Goal: Task Accomplishment & Management: Complete application form

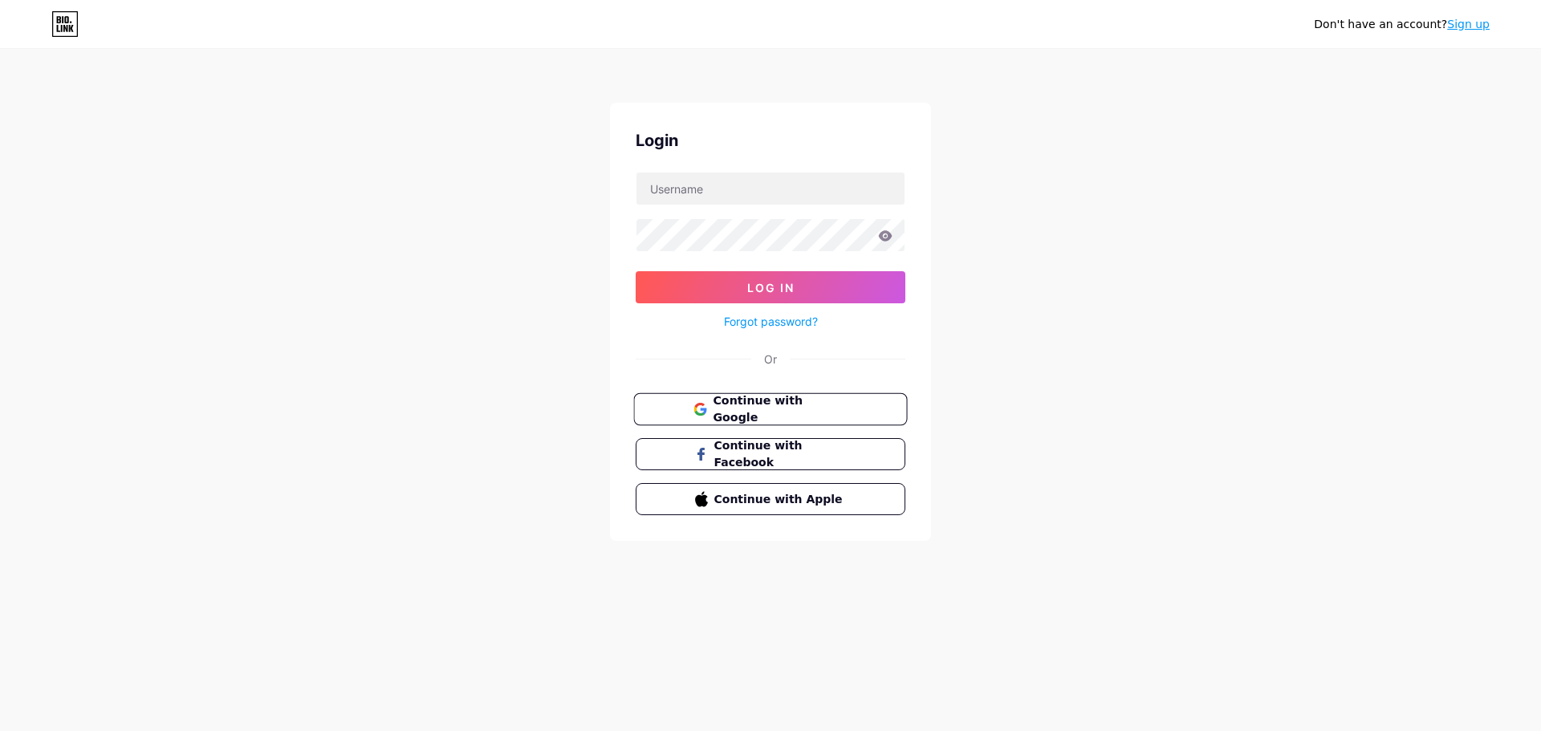
click at [774, 412] on span "Continue with Google" at bounding box center [780, 410] width 134 height 35
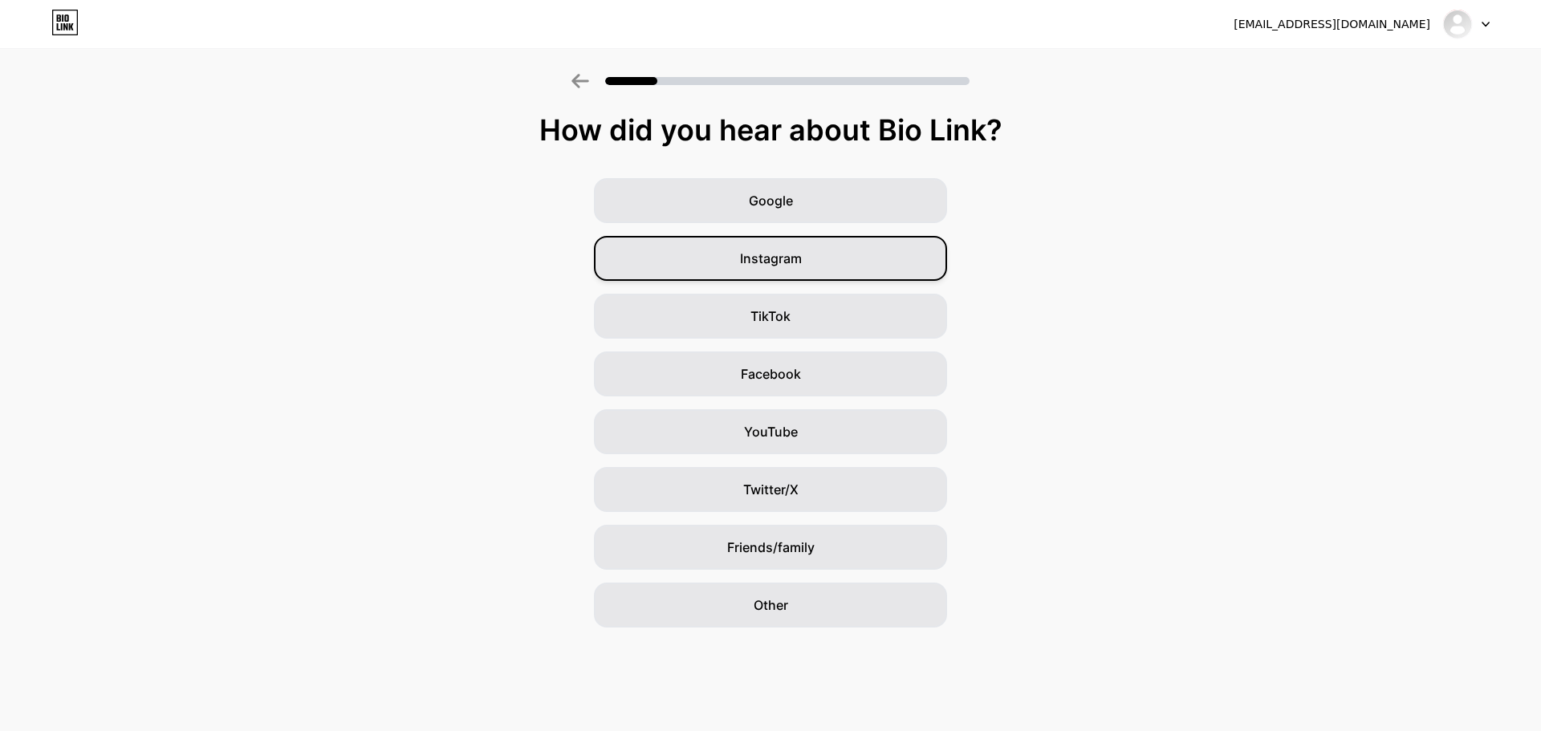
click at [803, 255] on div "Instagram" at bounding box center [770, 258] width 353 height 45
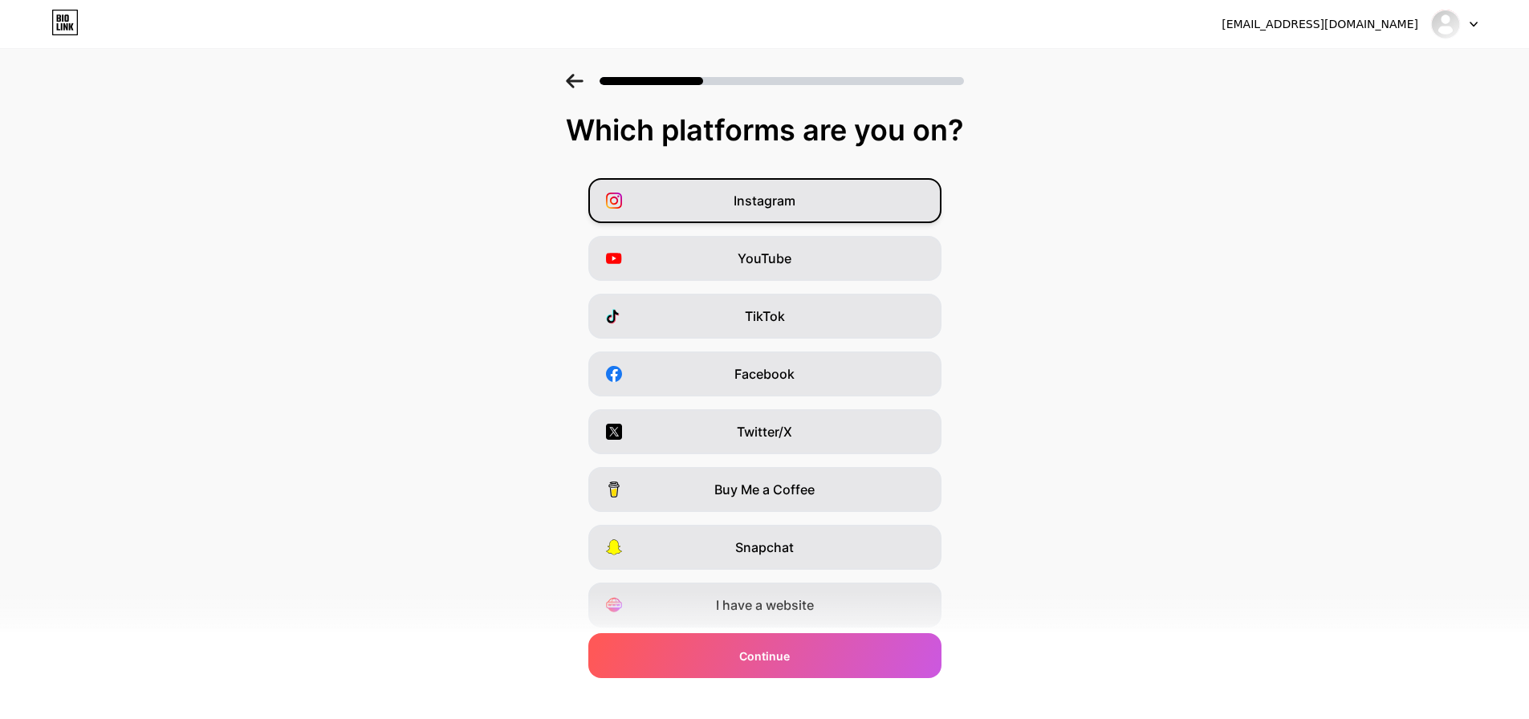
click at [788, 213] on div "Instagram" at bounding box center [764, 200] width 353 height 45
click at [788, 260] on span "YouTube" at bounding box center [765, 258] width 54 height 19
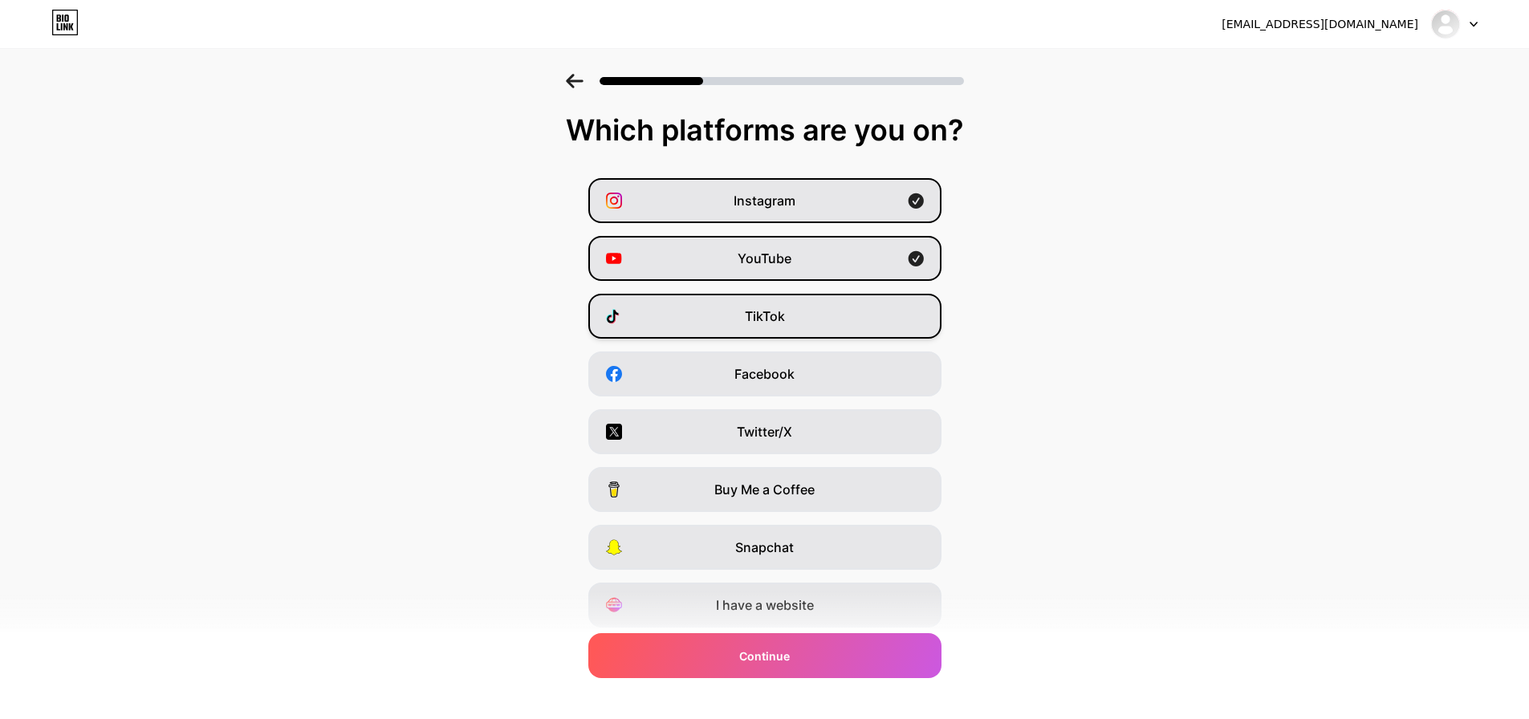
click at [802, 309] on div "TikTok" at bounding box center [764, 316] width 353 height 45
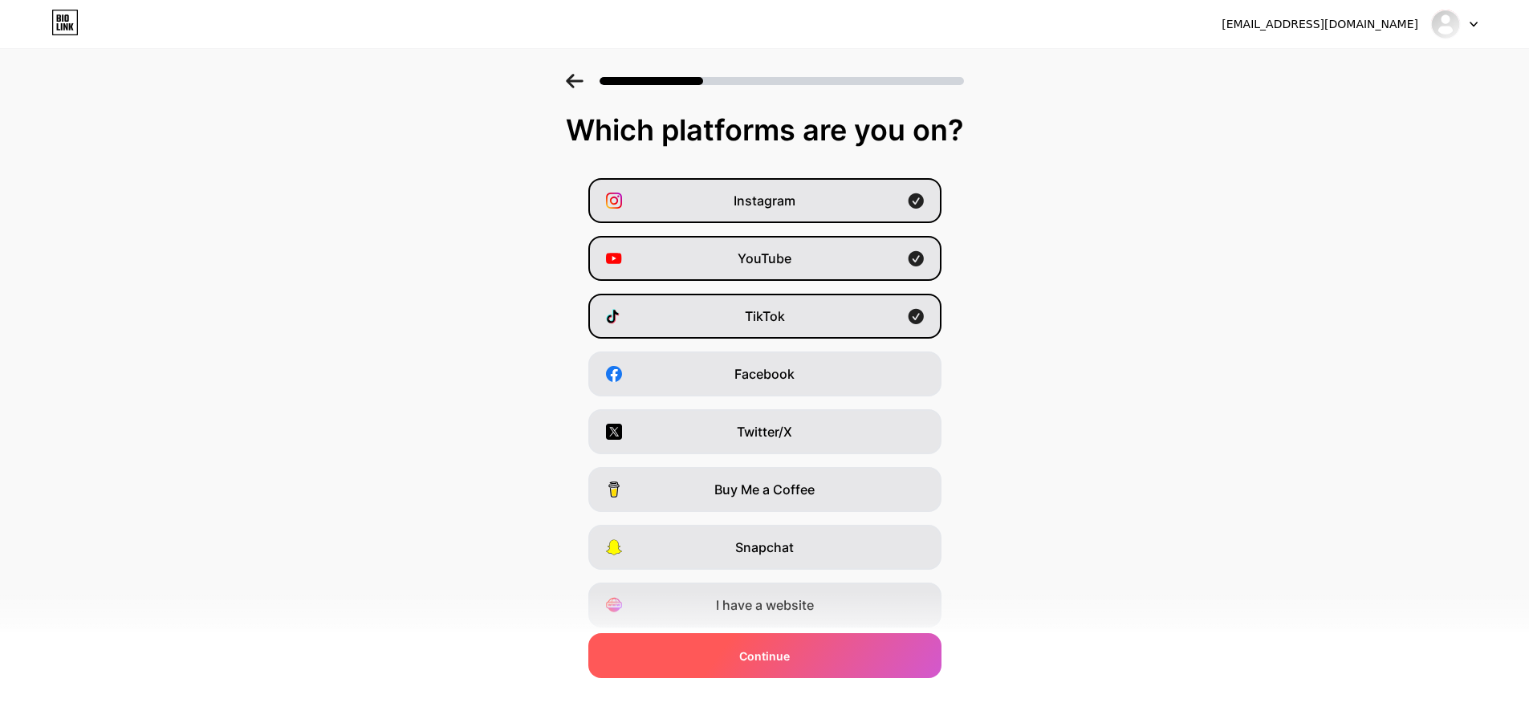
click at [809, 651] on div "Continue" at bounding box center [764, 655] width 353 height 45
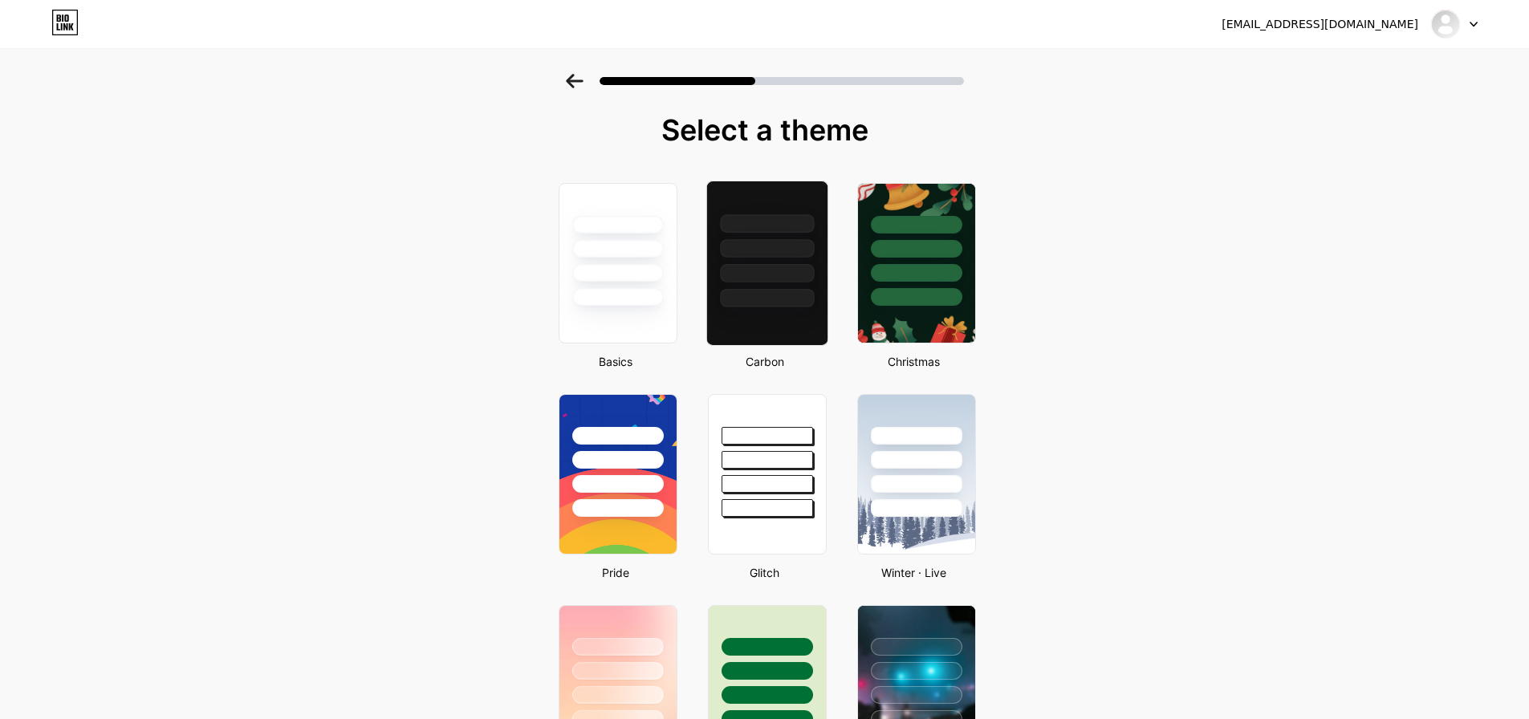
click at [782, 321] on div at bounding box center [767, 263] width 122 height 165
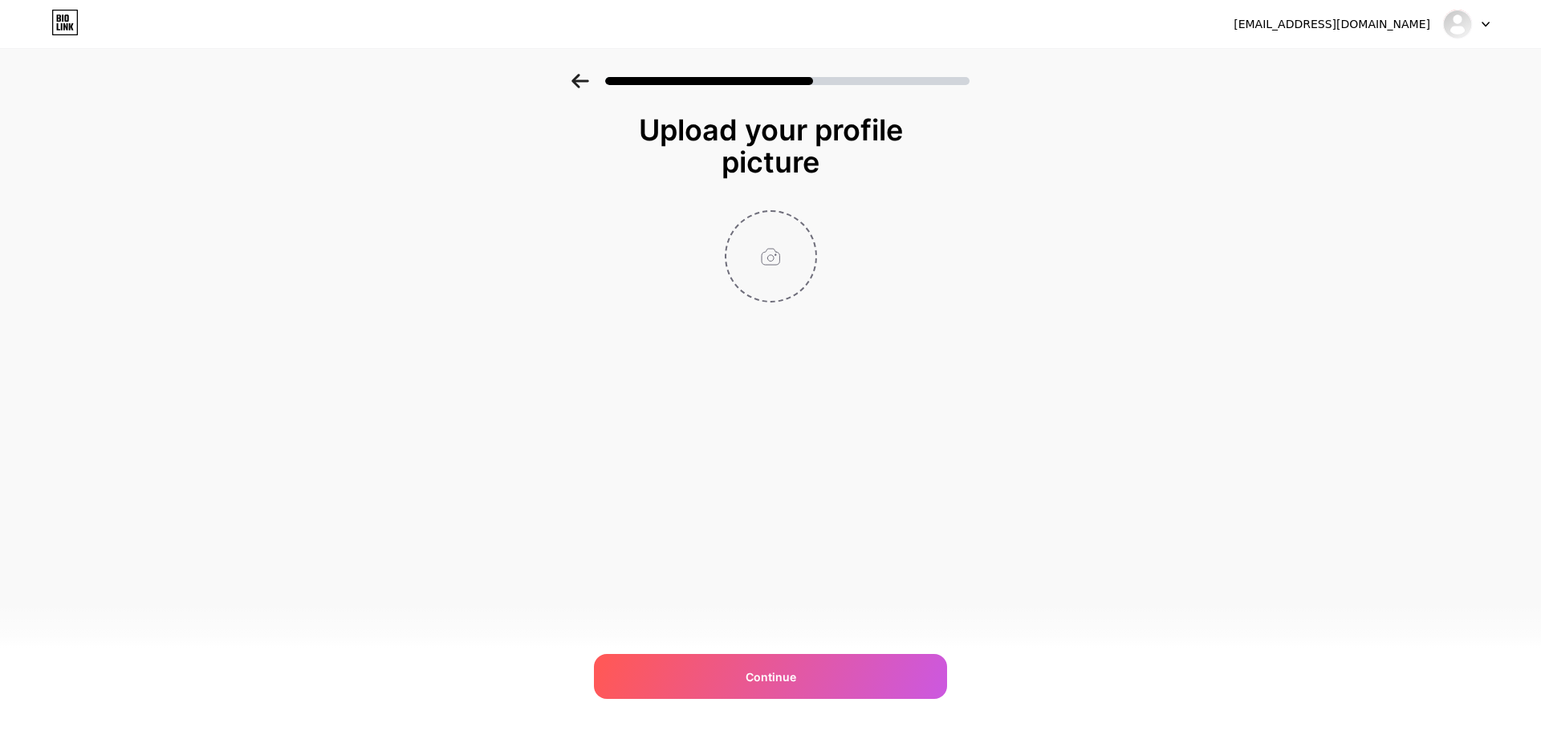
click at [805, 271] on input "file" at bounding box center [771, 256] width 89 height 89
type input "C:\fakepath\Tarjeta de Presentacion Profesional Corporativa Abogado negro y dor…"
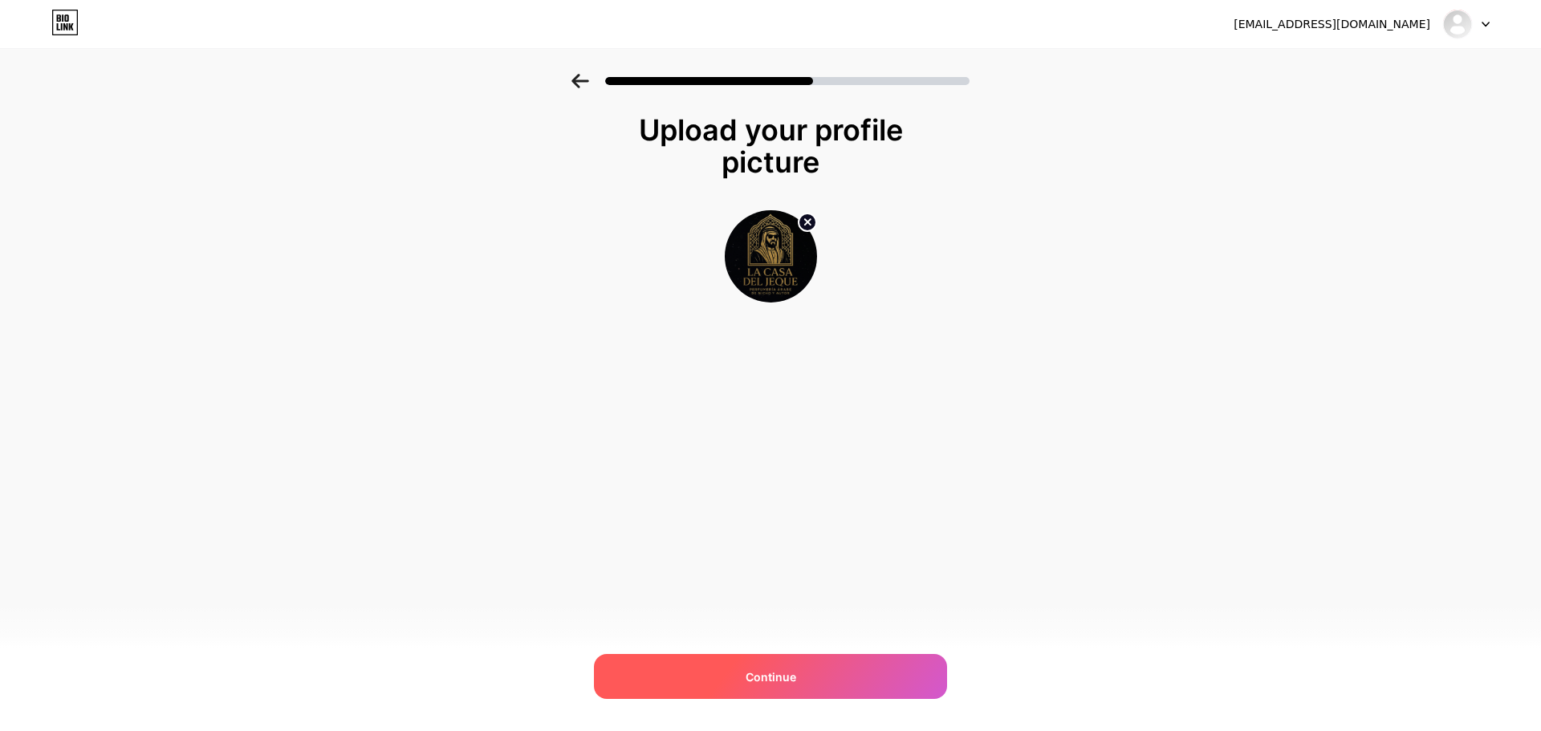
click at [816, 680] on div "Continue" at bounding box center [770, 676] width 353 height 45
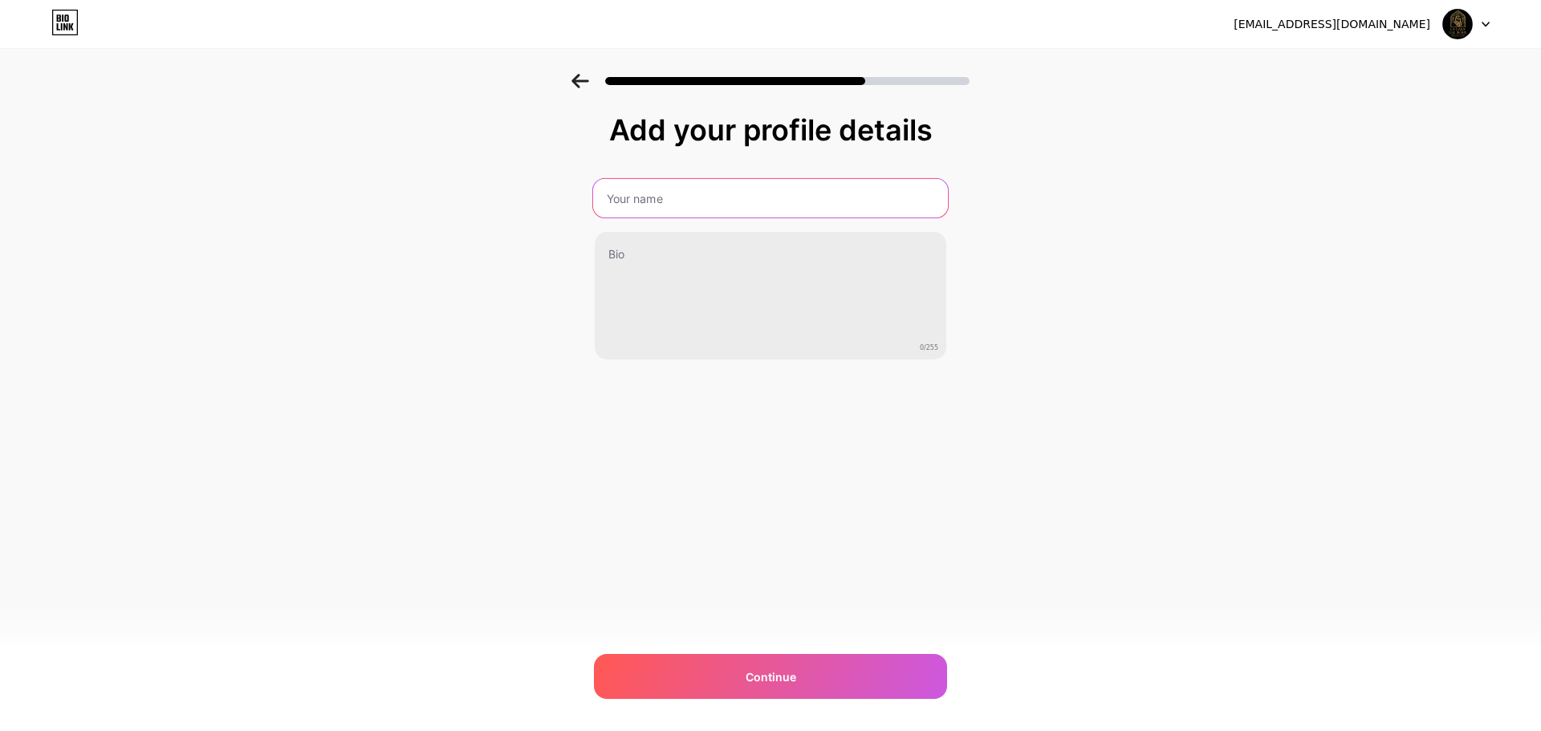
click at [651, 197] on input "text" at bounding box center [770, 198] width 355 height 39
type input "casadeljeque"
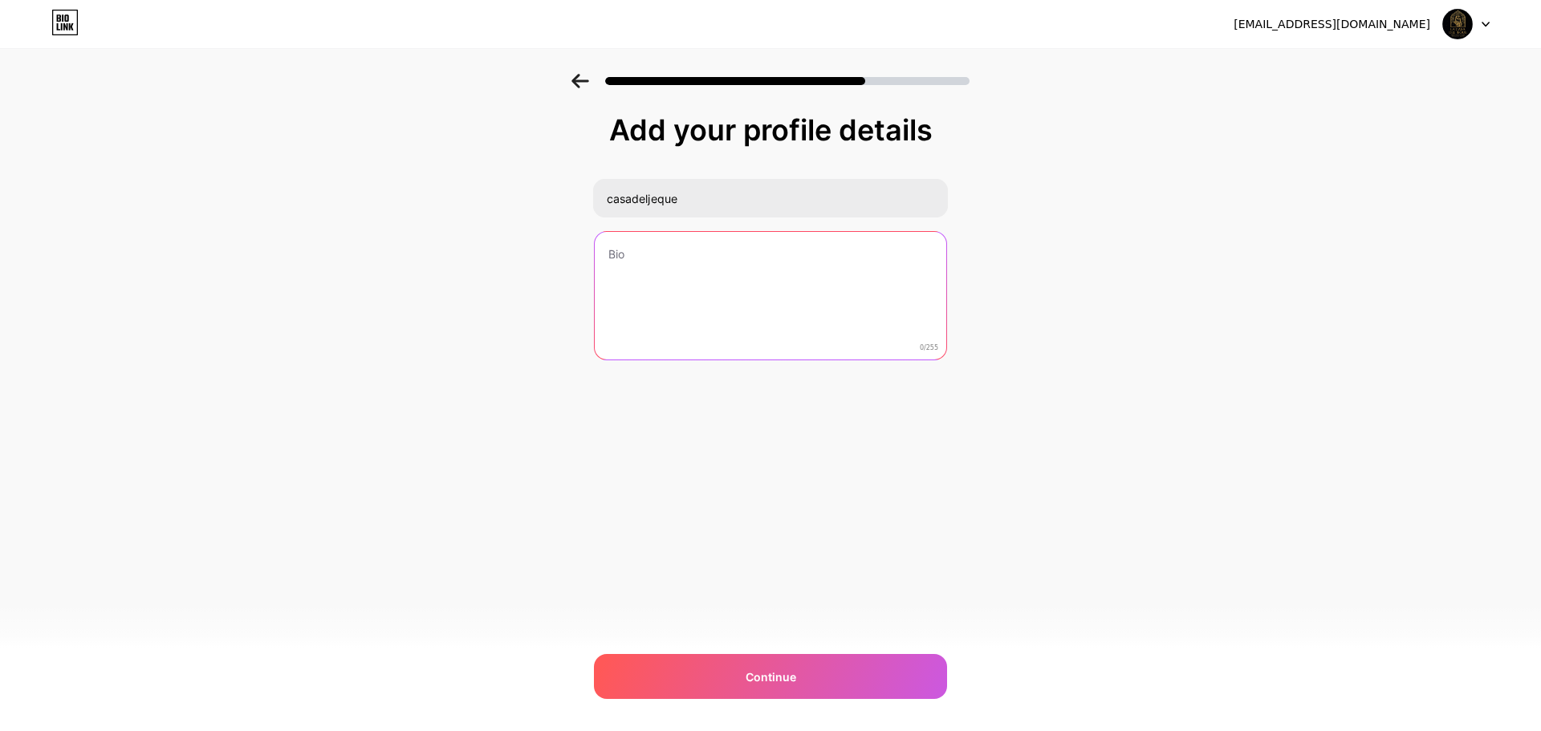
click at [719, 250] on textarea at bounding box center [771, 296] width 352 height 129
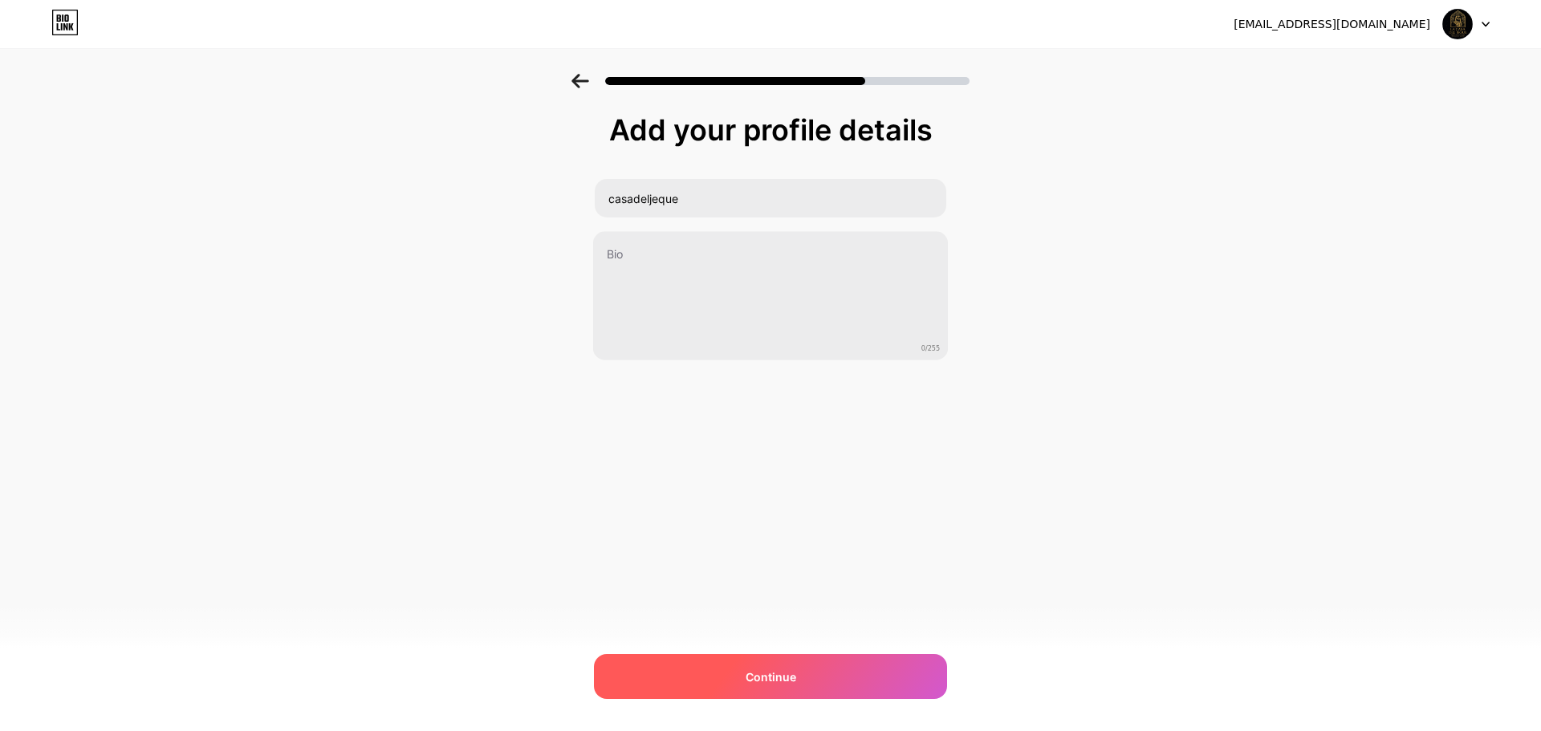
click at [772, 681] on span "Continue" at bounding box center [771, 677] width 51 height 17
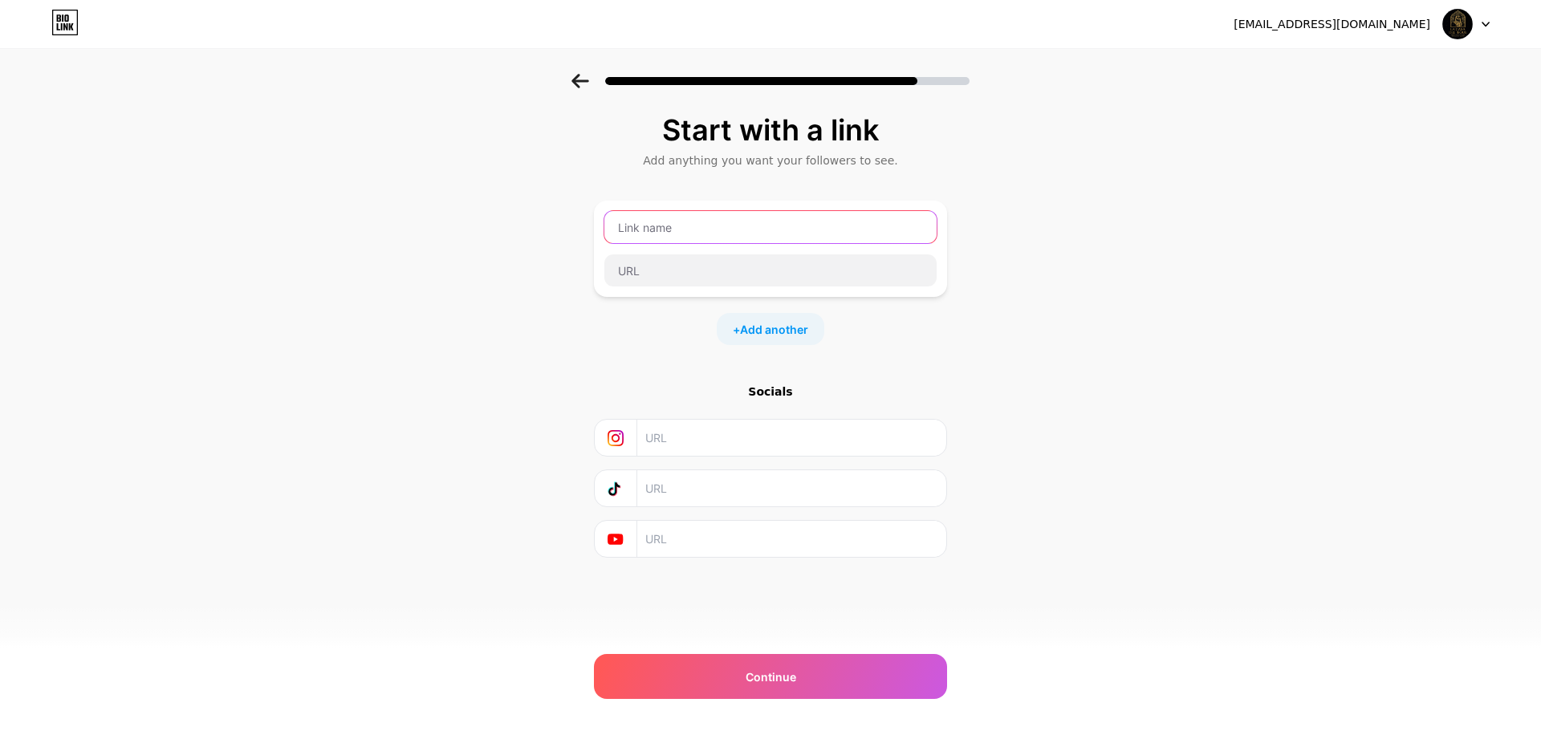
click at [662, 231] on input "text" at bounding box center [771, 227] width 332 height 32
type input "casadeljeque.aqp"
click at [696, 364] on div "Start with a link Add anything you want your followers to see. casadeljeque.aqp…" at bounding box center [770, 336] width 353 height 444
click at [690, 446] on input "text" at bounding box center [790, 438] width 291 height 36
click at [674, 438] on input "text" at bounding box center [790, 438] width 291 height 36
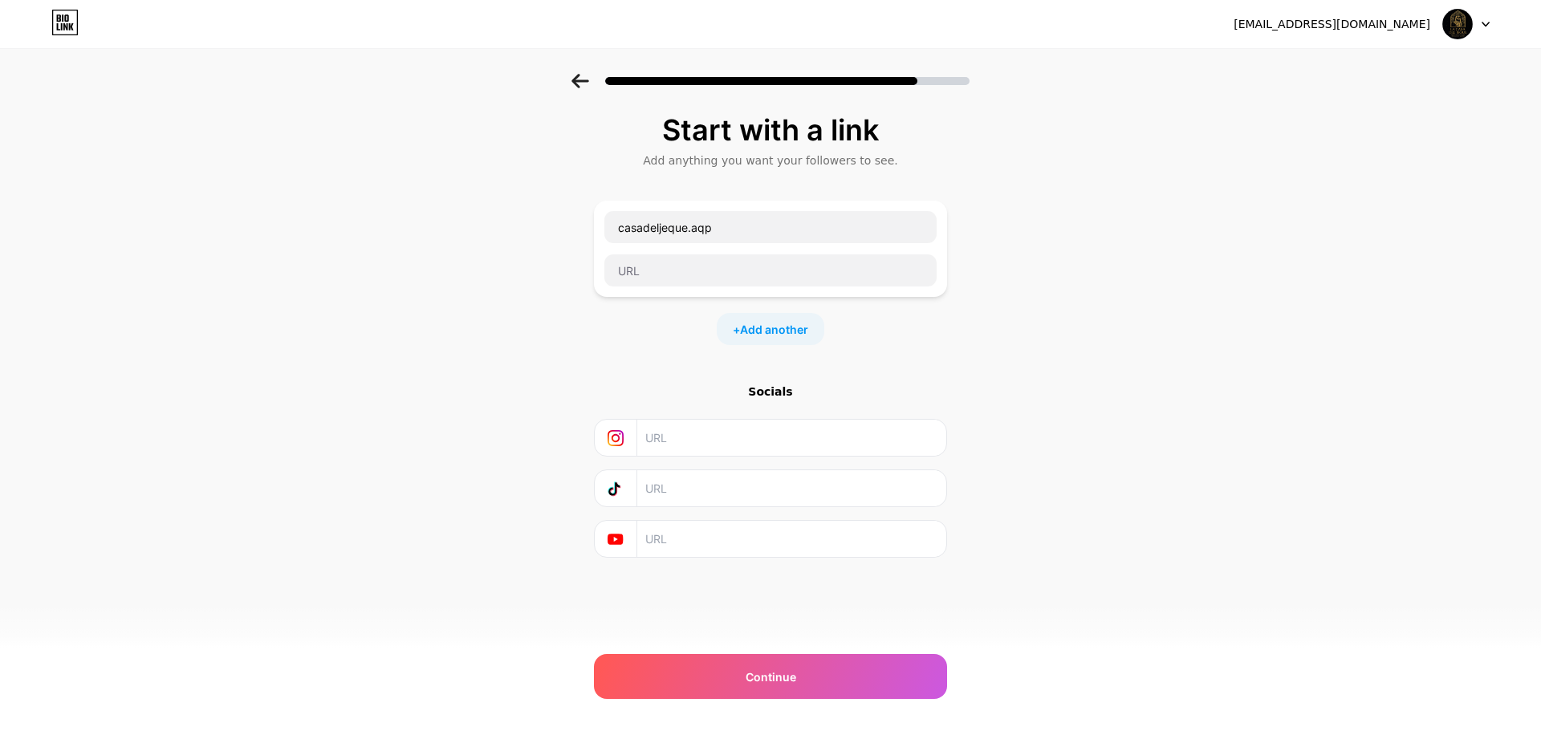
paste input "[URL][DOMAIN_NAME]"
type input "[URL][DOMAIN_NAME]"
click at [721, 496] on input "text" at bounding box center [790, 488] width 291 height 36
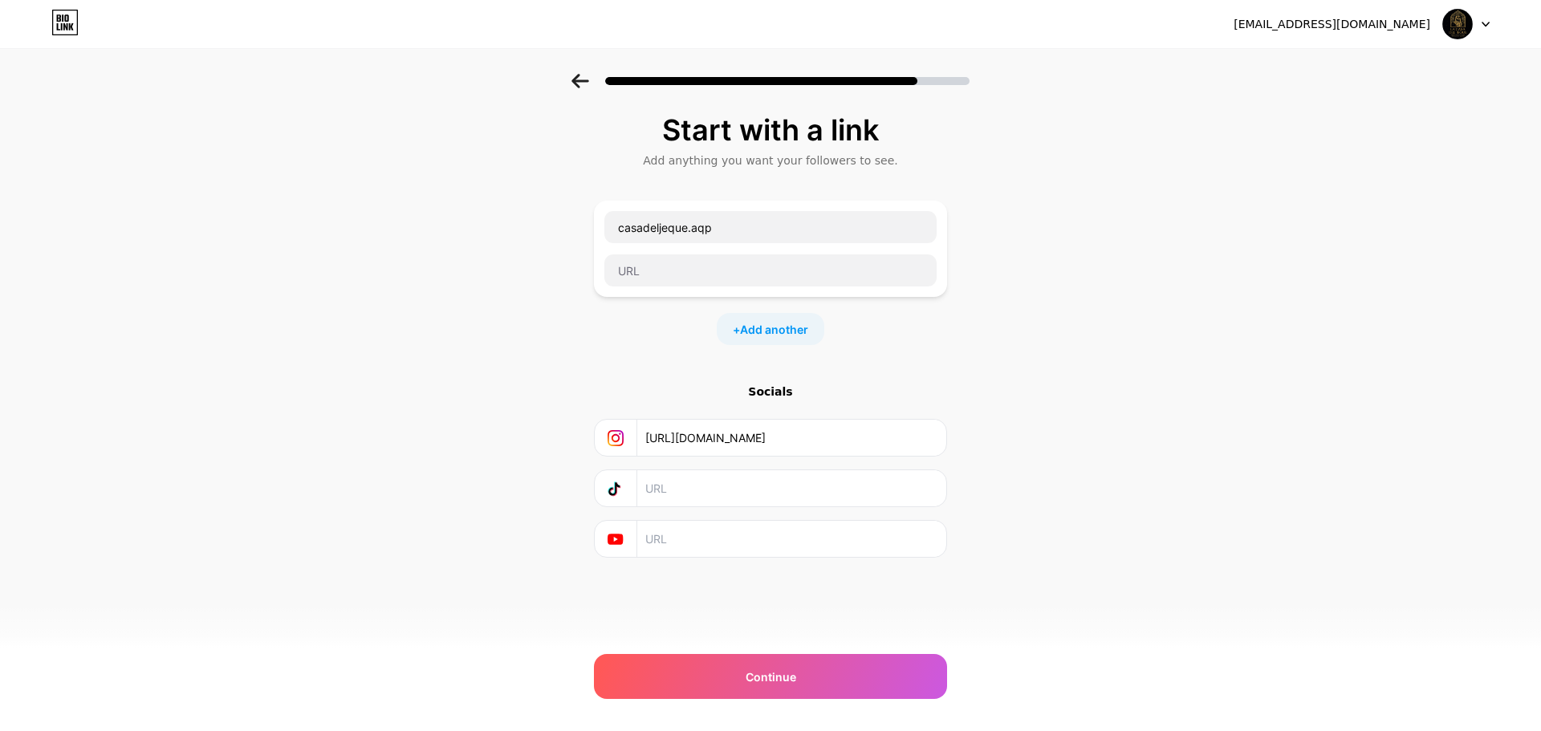
paste input "[URL][DOMAIN_NAME][DOMAIN_NAME]"
type input "[URL][DOMAIN_NAME][DOMAIN_NAME]"
click at [696, 289] on div "casadeljeque.aqp" at bounding box center [770, 249] width 353 height 96
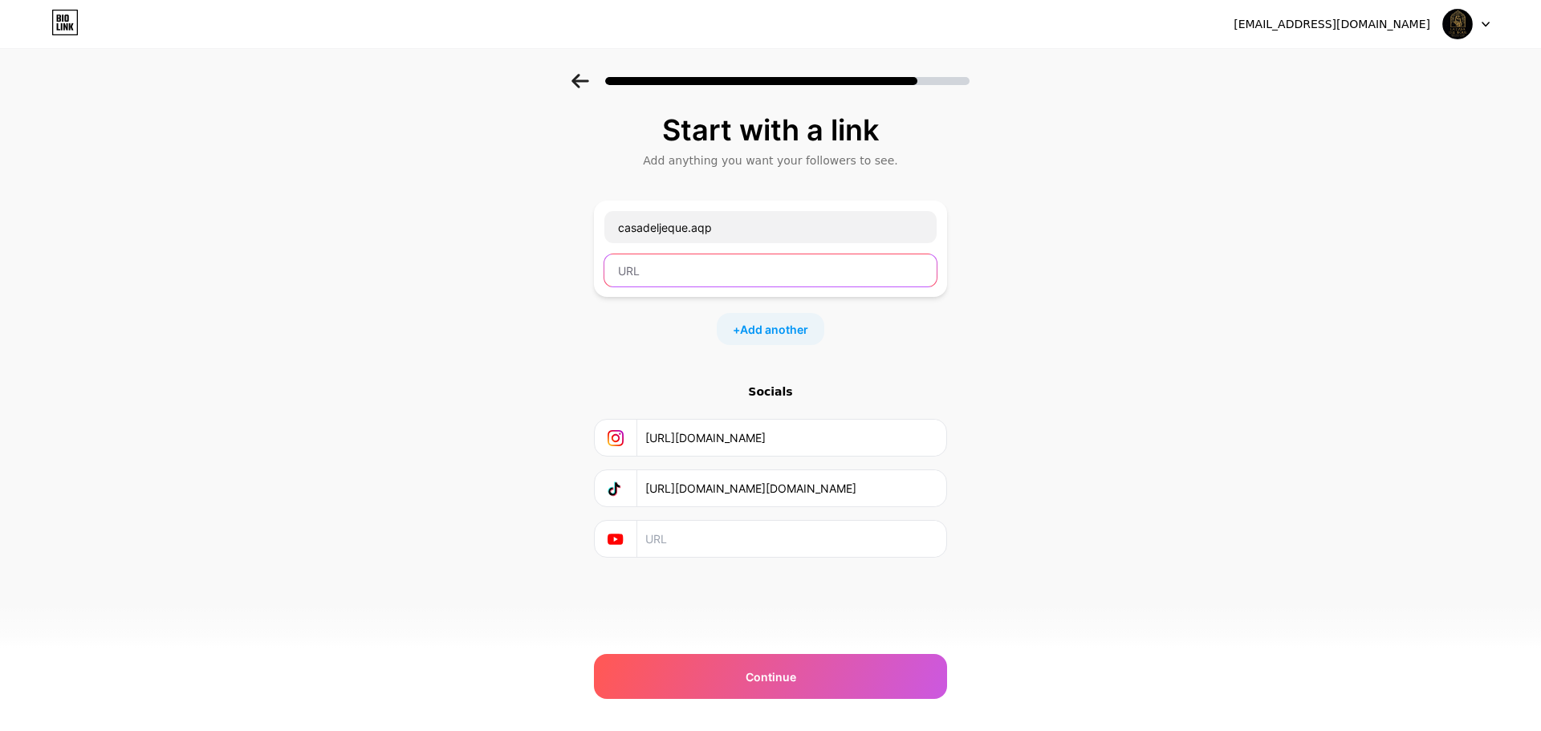
click at [700, 273] on input "text" at bounding box center [771, 271] width 332 height 32
paste input "[URL][DOMAIN_NAME]"
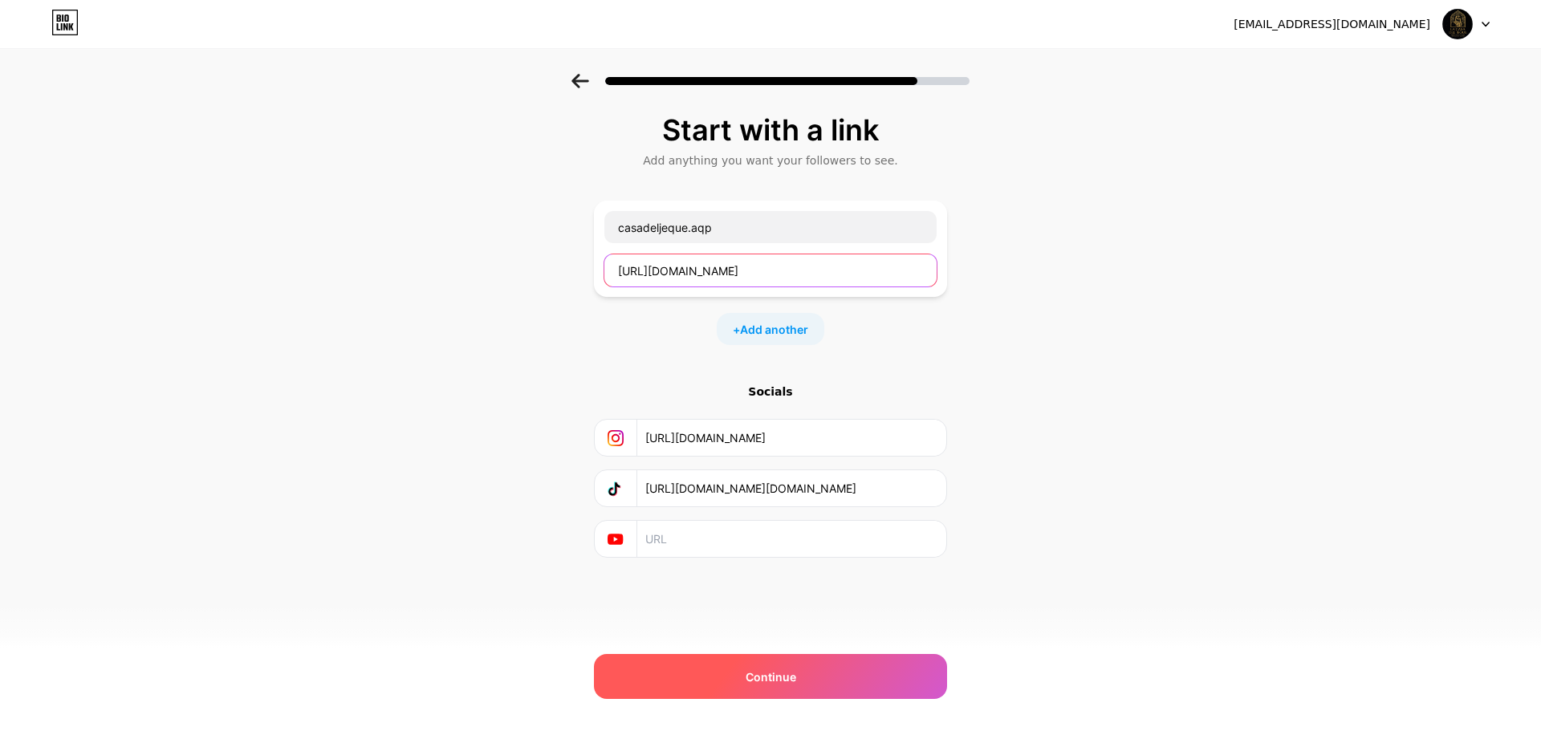
type input "[URL][DOMAIN_NAME]"
click at [747, 675] on span "Continue" at bounding box center [771, 677] width 51 height 17
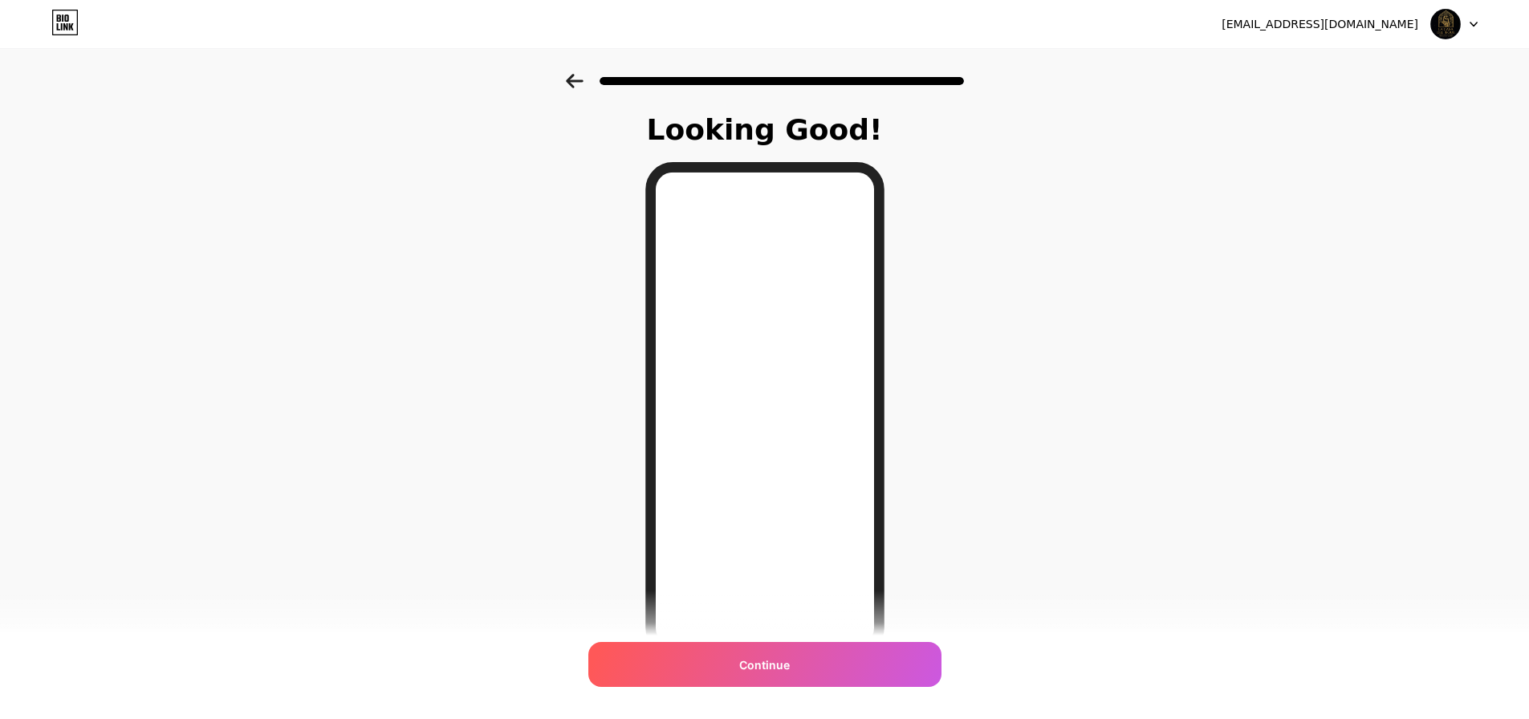
click at [582, 84] on icon at bounding box center [575, 81] width 18 height 14
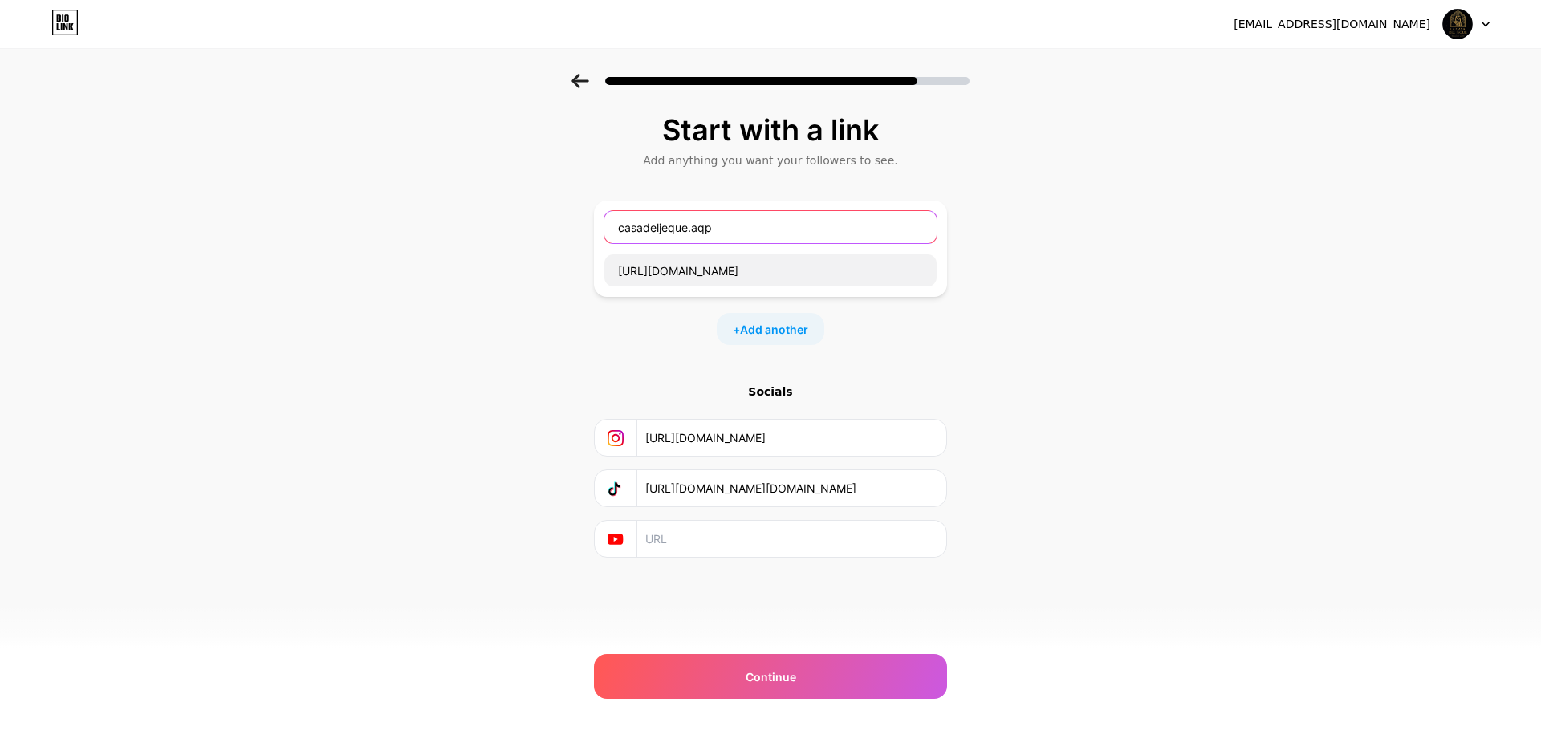
drag, startPoint x: 732, startPoint y: 227, endPoint x: 574, endPoint y: 210, distance: 159.1
click at [577, 210] on div "Start with a link Add anything you want your followers to see. casadeljeque.aqp…" at bounding box center [770, 356] width 1541 height 564
type input "C"
type input "Nuestro Catálogo"
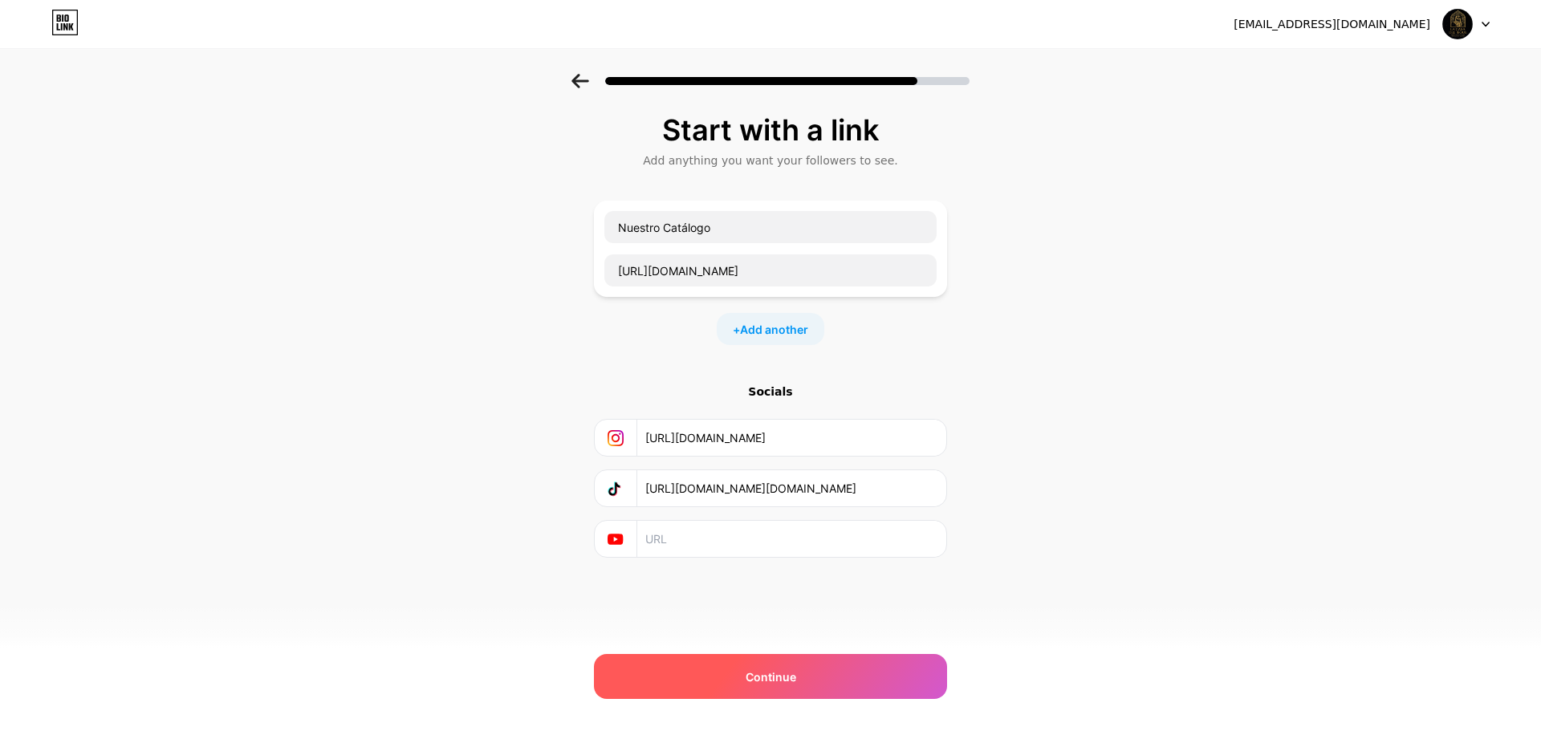
click at [799, 671] on div "Continue" at bounding box center [770, 676] width 353 height 45
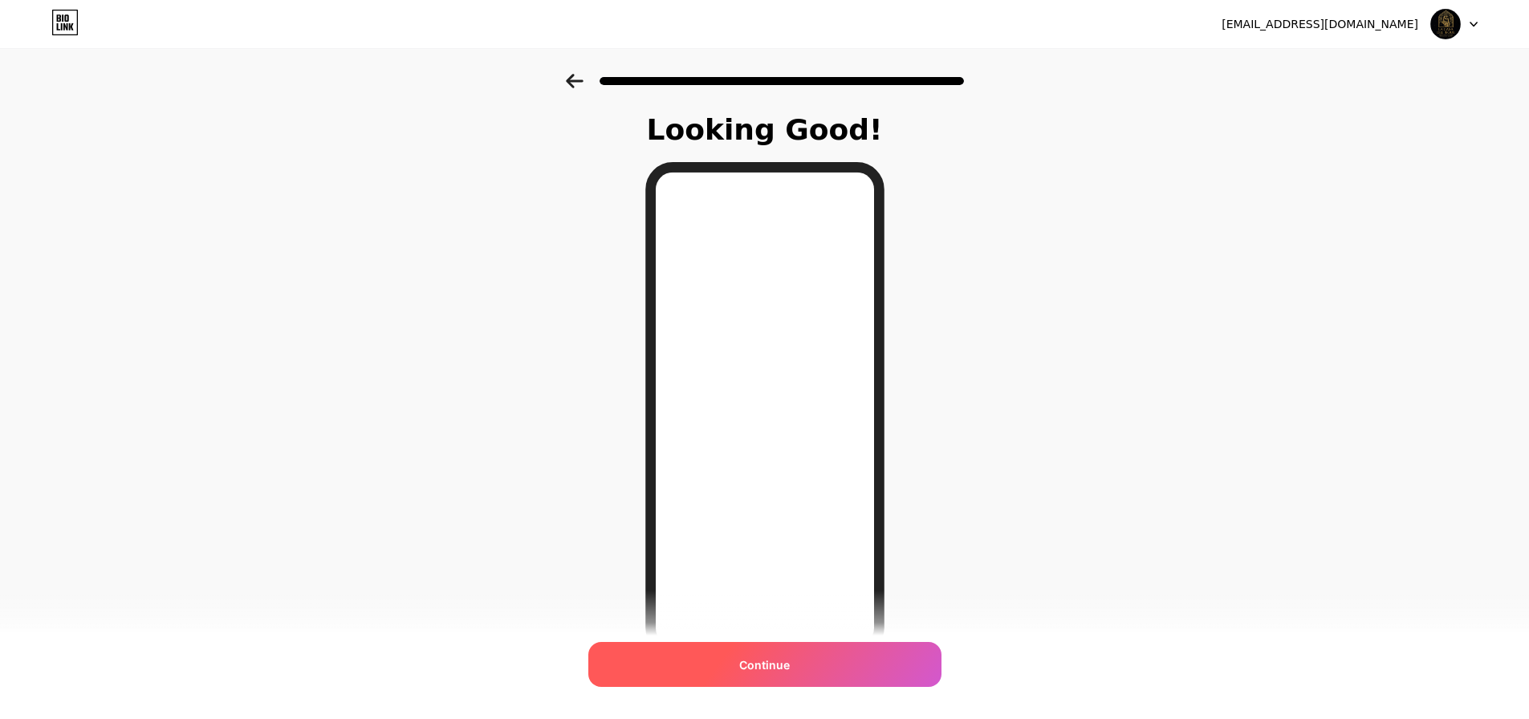
click at [815, 670] on div "Continue" at bounding box center [764, 664] width 353 height 45
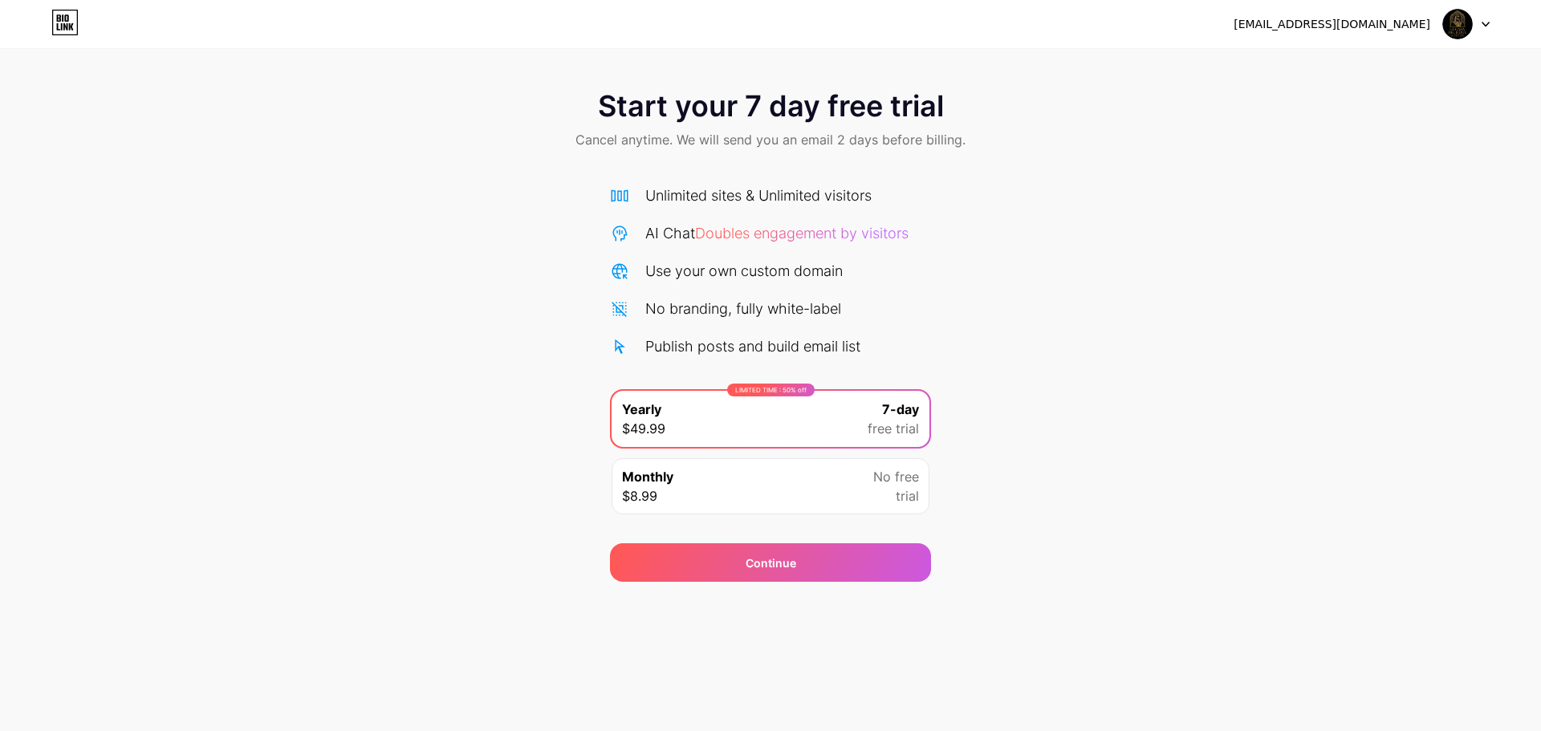
click at [1488, 18] on div at bounding box center [1467, 24] width 47 height 29
click at [1411, 188] on div "Start your 7 day free trial Cancel anytime. We will send you an email 2 days be…" at bounding box center [770, 328] width 1541 height 508
click at [58, 24] on icon at bounding box center [58, 26] width 3 height 7
click at [1493, 31] on div "[EMAIL_ADDRESS][DOMAIN_NAME] Logout" at bounding box center [770, 24] width 1541 height 29
click at [1483, 22] on icon at bounding box center [1486, 24] width 6 height 4
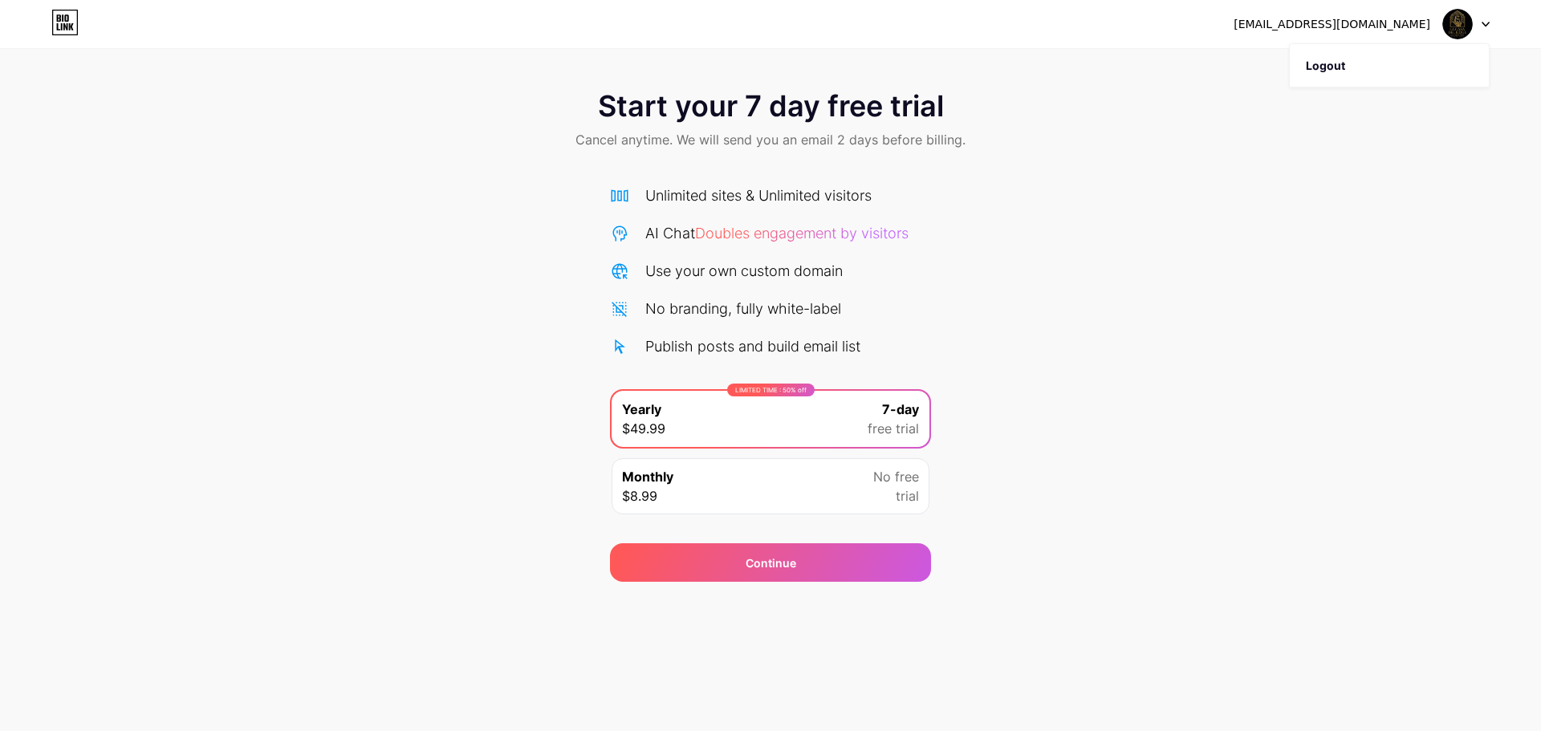
click at [1358, 28] on div "[EMAIL_ADDRESS][DOMAIN_NAME]" at bounding box center [1332, 24] width 197 height 17
drag, startPoint x: 1148, startPoint y: 161, endPoint x: 1140, endPoint y: 169, distance: 11.4
click at [1148, 161] on div "Start your 7 day free trial Cancel anytime. We will send you an email 2 days be…" at bounding box center [770, 121] width 1541 height 95
